Goal: Task Accomplishment & Management: Complete application form

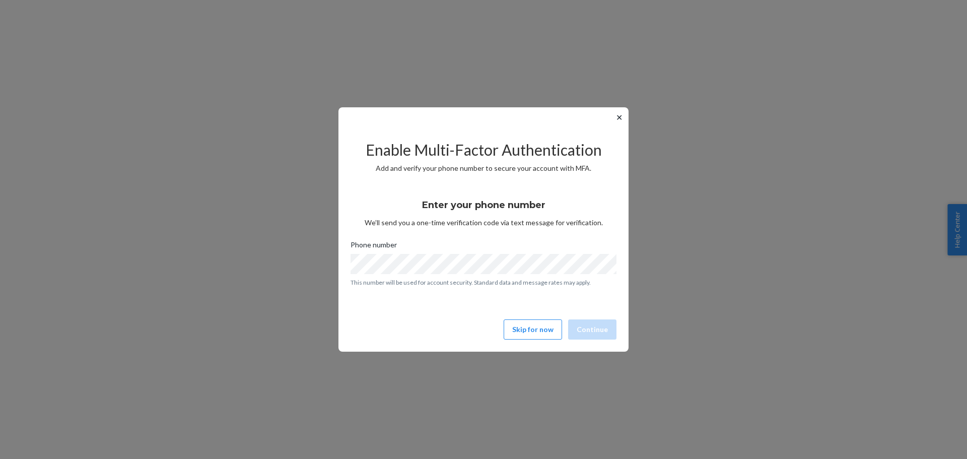
click at [612, 116] on div "✕ Enable Multi-Factor Authentication Add and verify your phone number to secure…" at bounding box center [483, 229] width 290 height 244
click at [617, 116] on button "✕" at bounding box center [619, 117] width 11 height 12
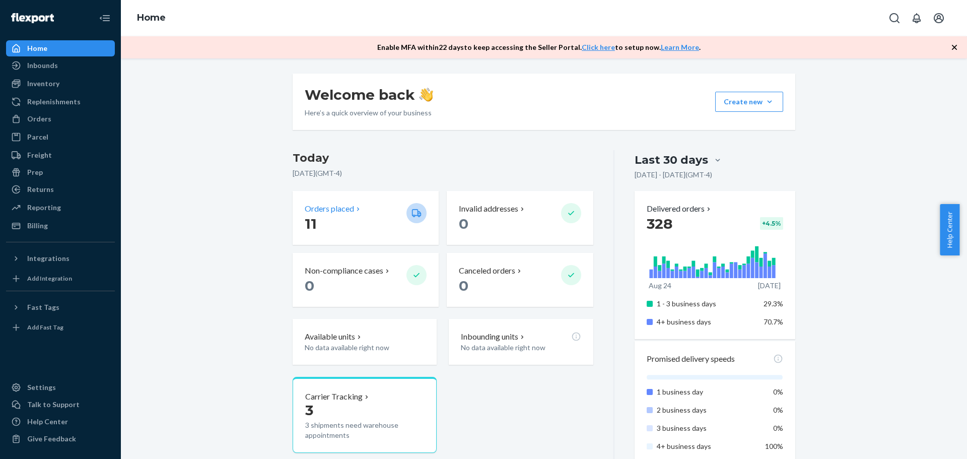
click at [362, 211] on div "Orders placed" at bounding box center [352, 209] width 94 height 12
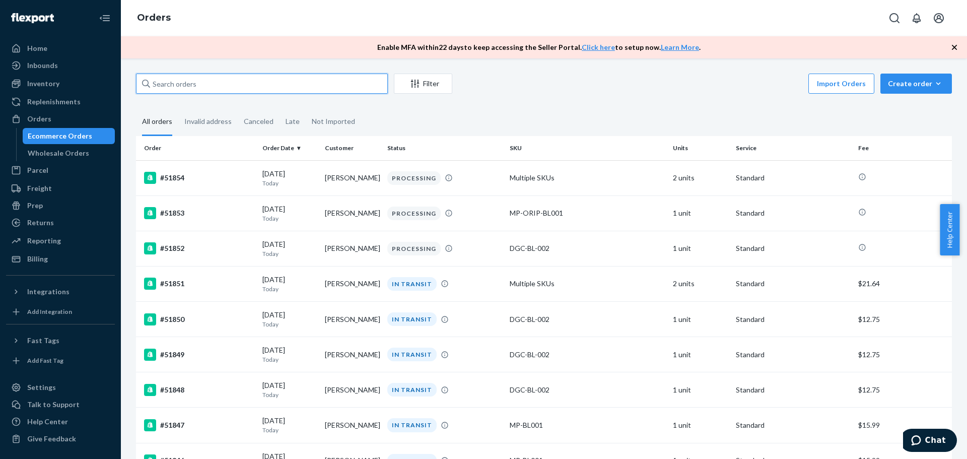
click at [298, 88] on input "text" at bounding box center [262, 84] width 252 height 20
paste input "[PERSON_NAME]"
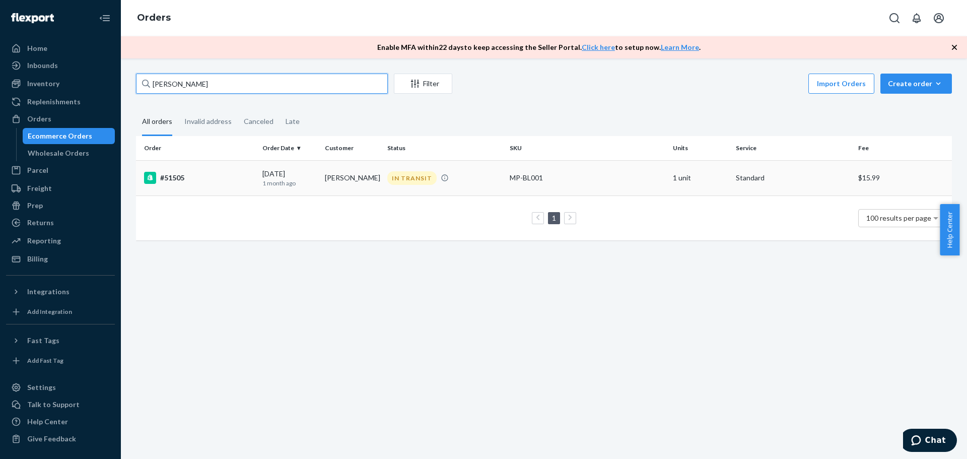
type input "[PERSON_NAME]"
click at [218, 168] on td "#51505" at bounding box center [197, 177] width 122 height 35
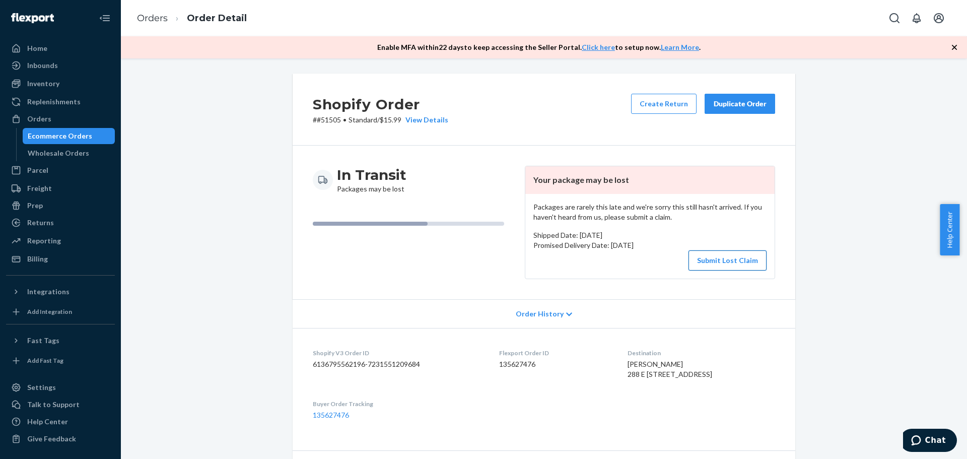
click at [722, 256] on button "Submit Lost Claim" at bounding box center [727, 260] width 78 height 20
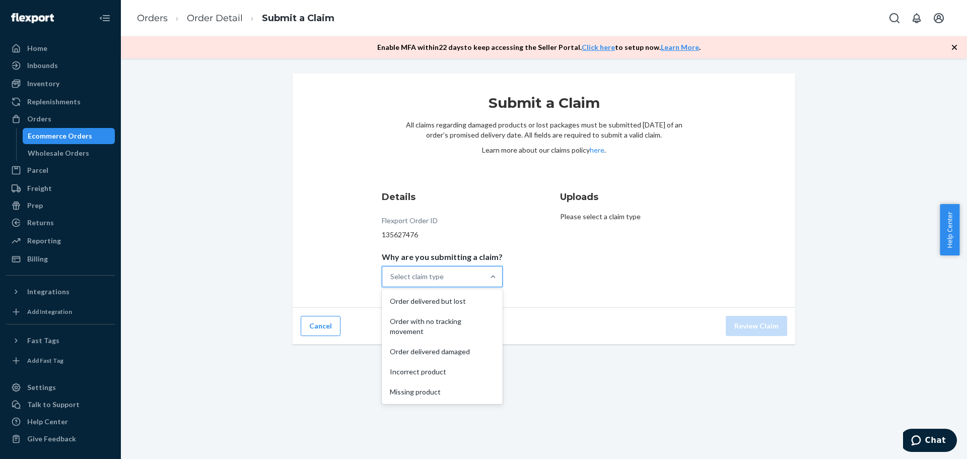
click at [427, 281] on div "Select claim type" at bounding box center [416, 276] width 53 height 10
click at [391, 281] on input "Why are you submitting a claim? option Order delivered but lost focused, 1 of 5…" at bounding box center [390, 276] width 1 height 10
click at [449, 329] on div "Order with no tracking movement" at bounding box center [442, 326] width 117 height 30
click at [391, 282] on input "Why are you submitting a claim? option Order with no tracking movement focused,…" at bounding box center [390, 276] width 1 height 10
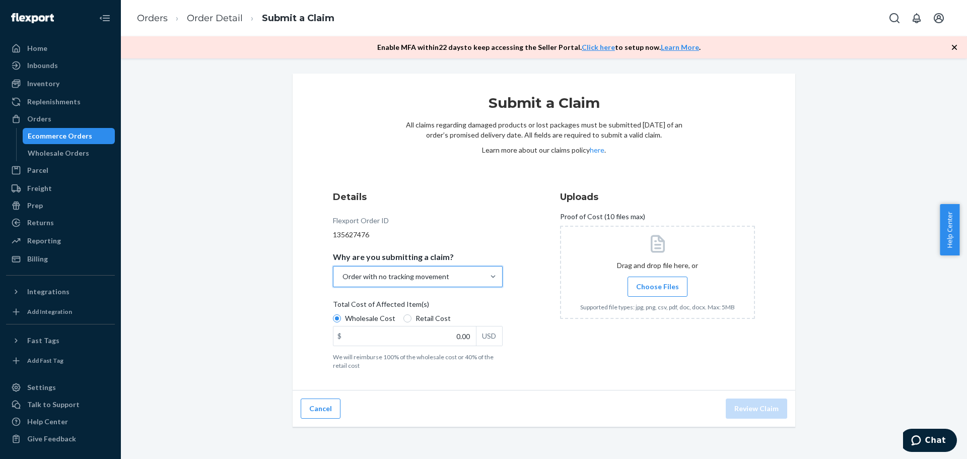
click at [408, 319] on label "Retail Cost" at bounding box center [426, 318] width 47 height 10
click at [408, 319] on input "Retail Cost" at bounding box center [407, 318] width 8 height 8
radio input "true"
radio input "false"
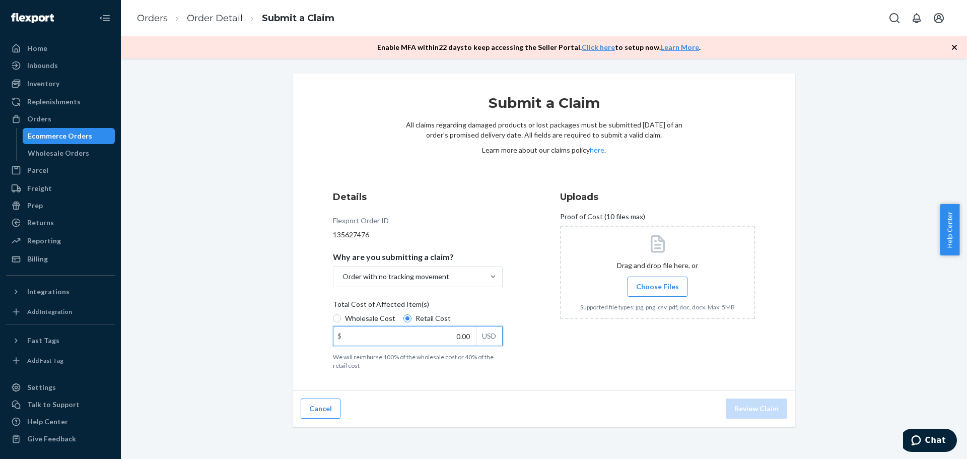
drag, startPoint x: 448, startPoint y: 336, endPoint x: 523, endPoint y: 339, distance: 75.6
click at [523, 339] on div "Details Flexport Order ID 135627476 Why are you submitting a claim? Order with …" at bounding box center [430, 279] width 195 height 191
type input "299.99"
click at [660, 287] on span "Choose Files" at bounding box center [657, 287] width 43 height 10
click at [658, 287] on input "Choose Files" at bounding box center [657, 286] width 1 height 11
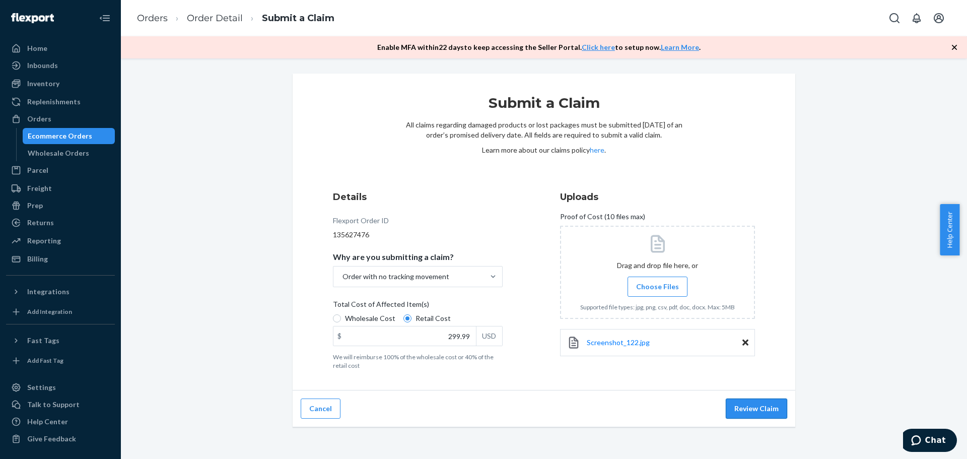
click at [757, 407] on button "Review Claim" at bounding box center [756, 408] width 61 height 20
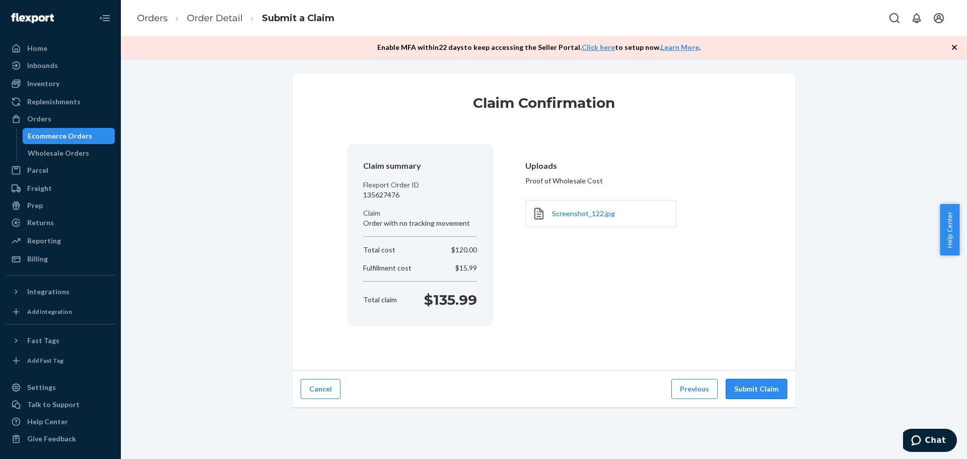
click at [765, 388] on button "Submit Claim" at bounding box center [756, 389] width 61 height 20
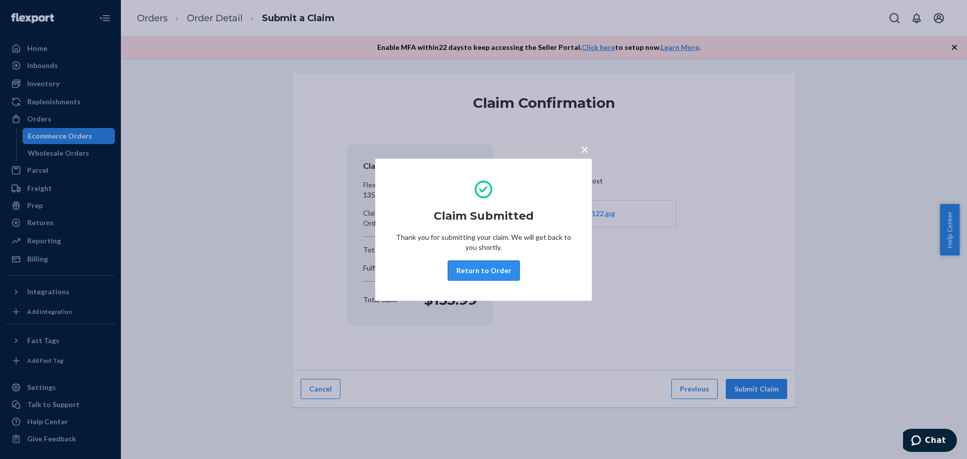
click at [508, 270] on button "Return to Order" at bounding box center [484, 270] width 72 height 20
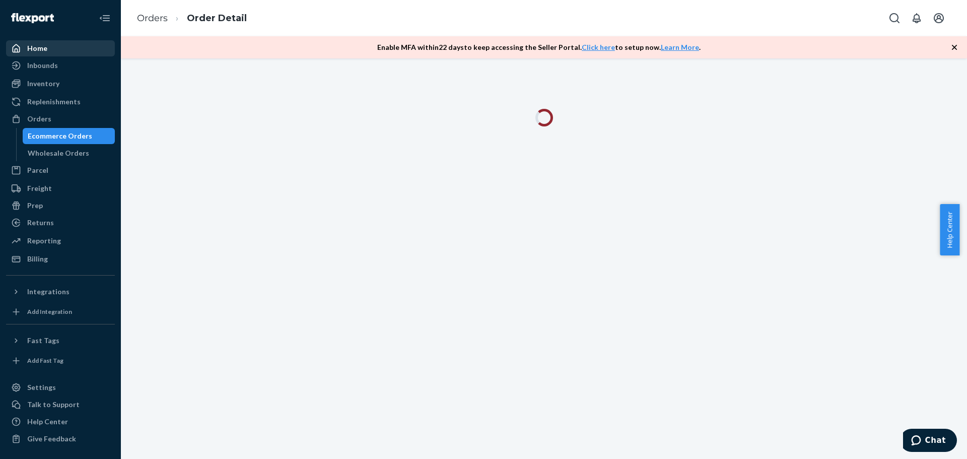
click at [56, 52] on div "Home" at bounding box center [60, 48] width 107 height 14
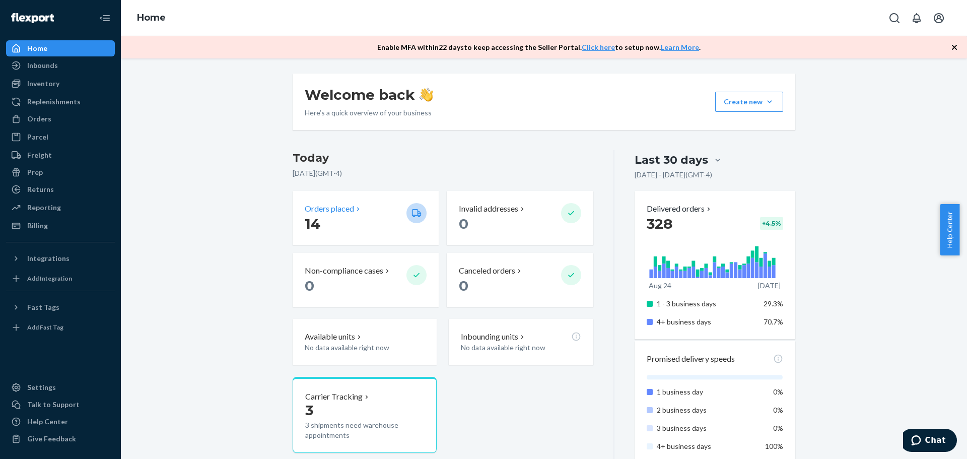
click at [357, 207] on icon at bounding box center [358, 209] width 8 height 8
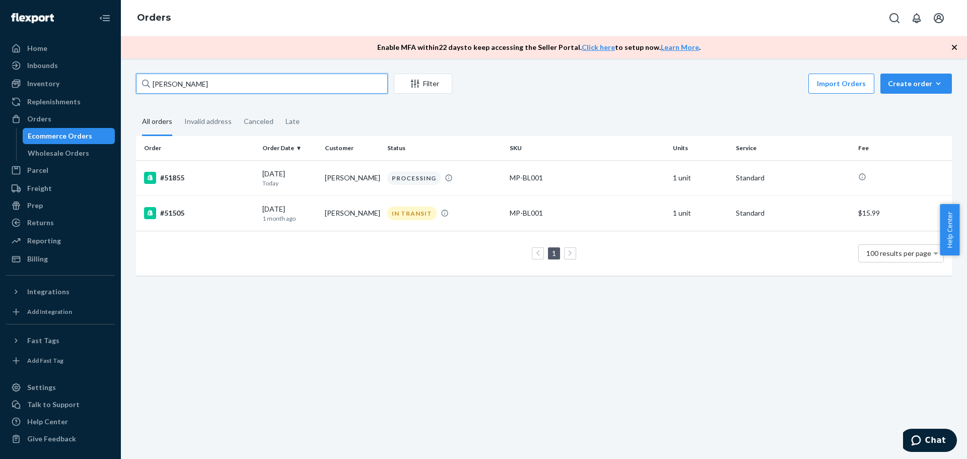
click at [267, 85] on input "[PERSON_NAME]" at bounding box center [262, 84] width 252 height 20
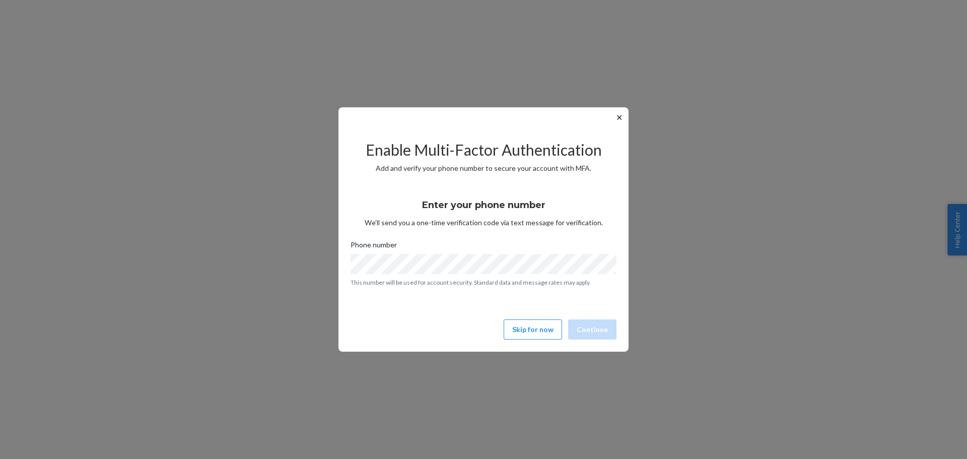
click at [614, 118] on button "✕" at bounding box center [619, 117] width 11 height 12
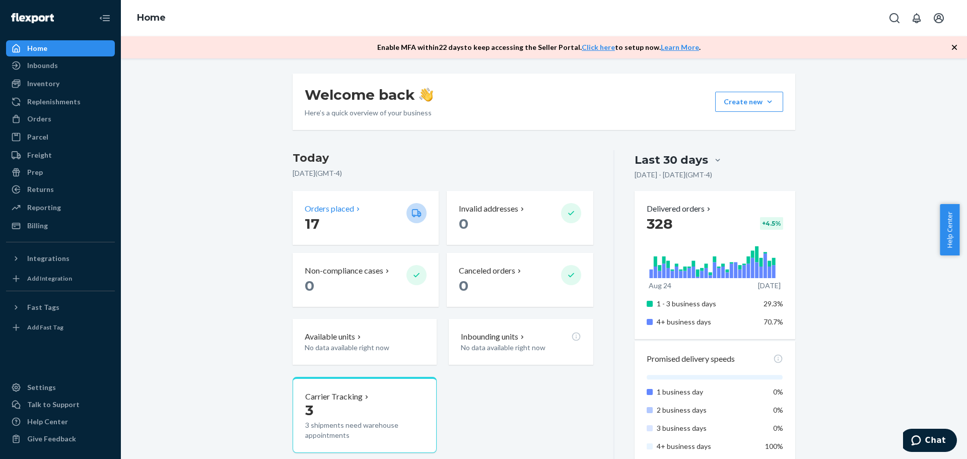
click at [342, 218] on p "17" at bounding box center [352, 224] width 94 height 18
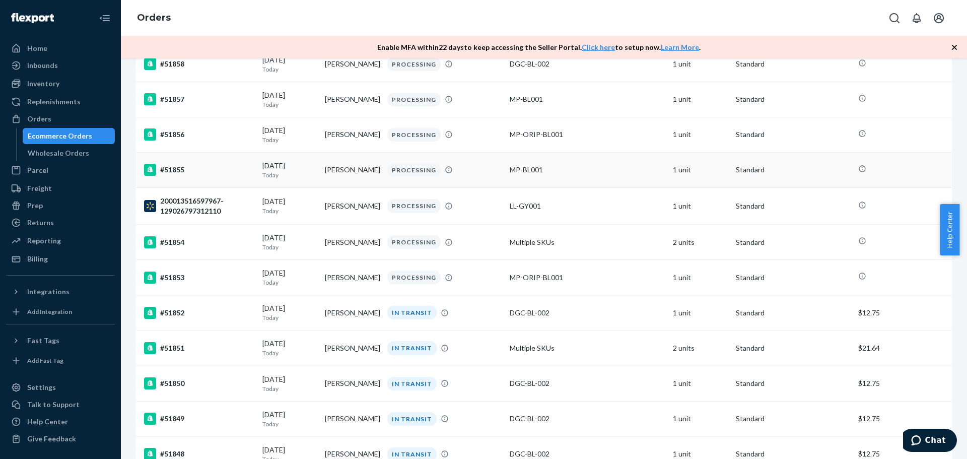
scroll to position [252, 0]
